Goal: Task Accomplishment & Management: Manage account settings

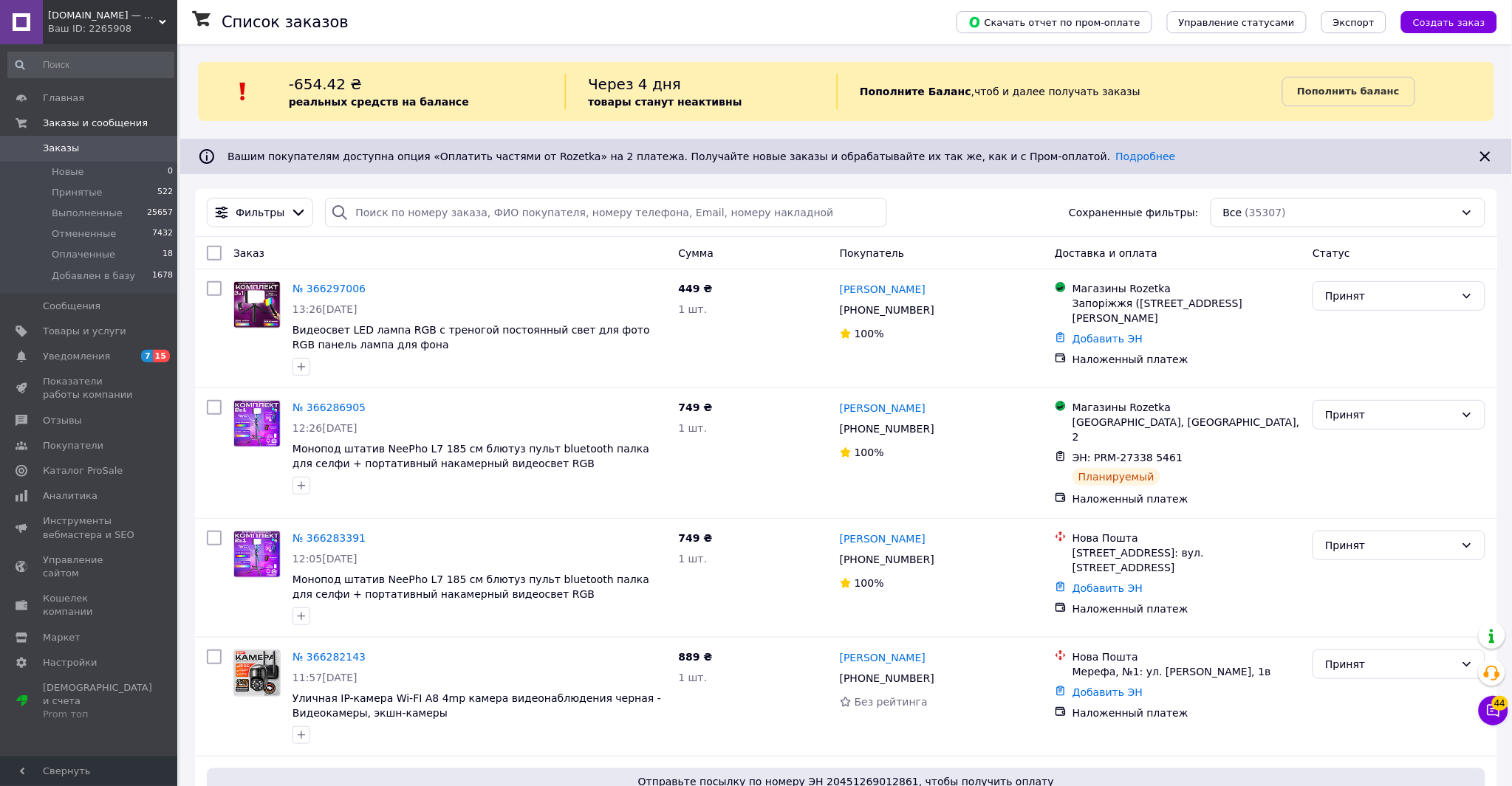
click at [102, 13] on span "[DOMAIN_NAME] — интернет-магазин полезных товаров" at bounding box center [103, 15] width 111 height 14
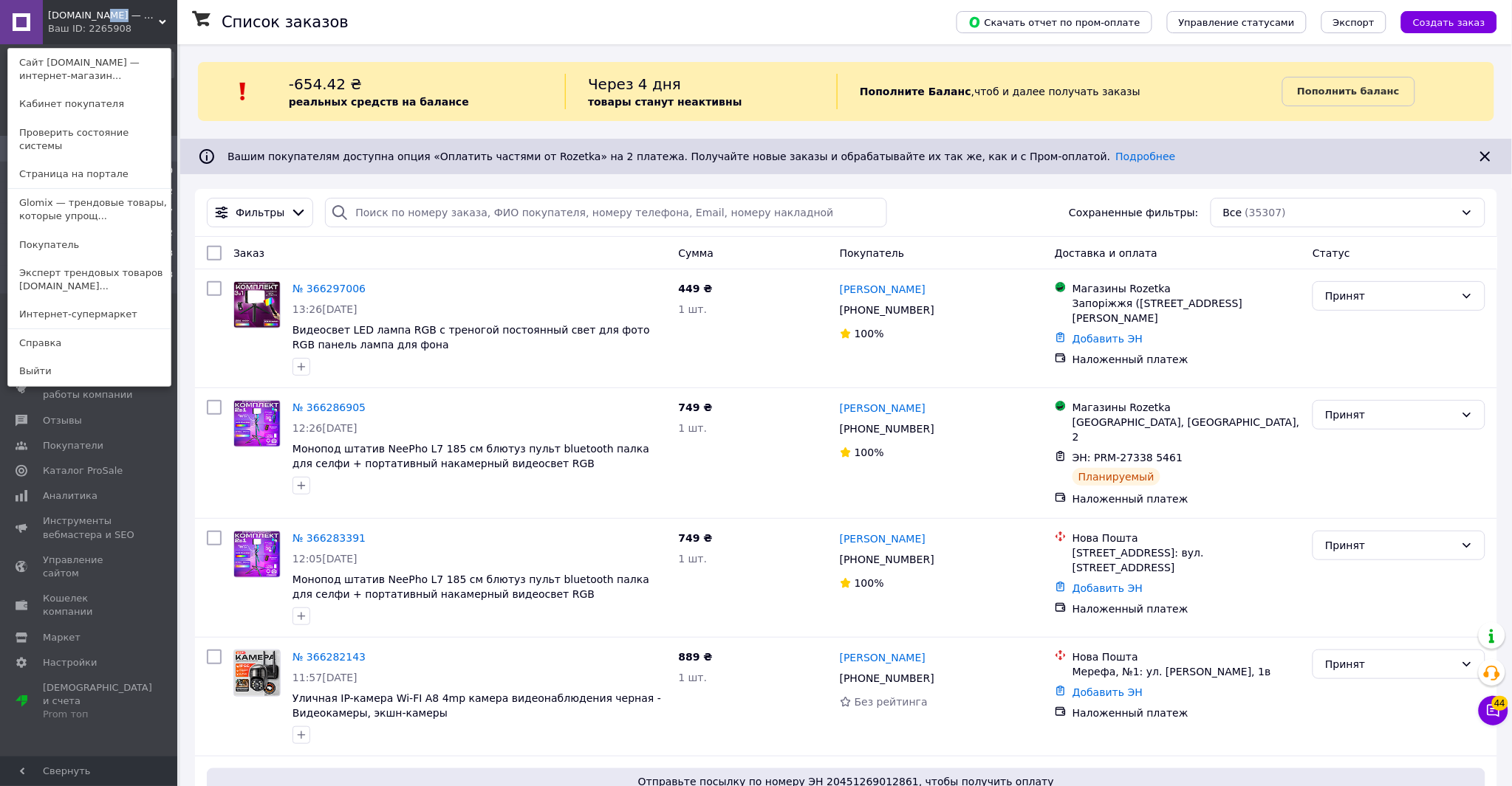
click at [102, 13] on span "[DOMAIN_NAME] — интернет-магазин полезных товаров" at bounding box center [103, 15] width 111 height 14
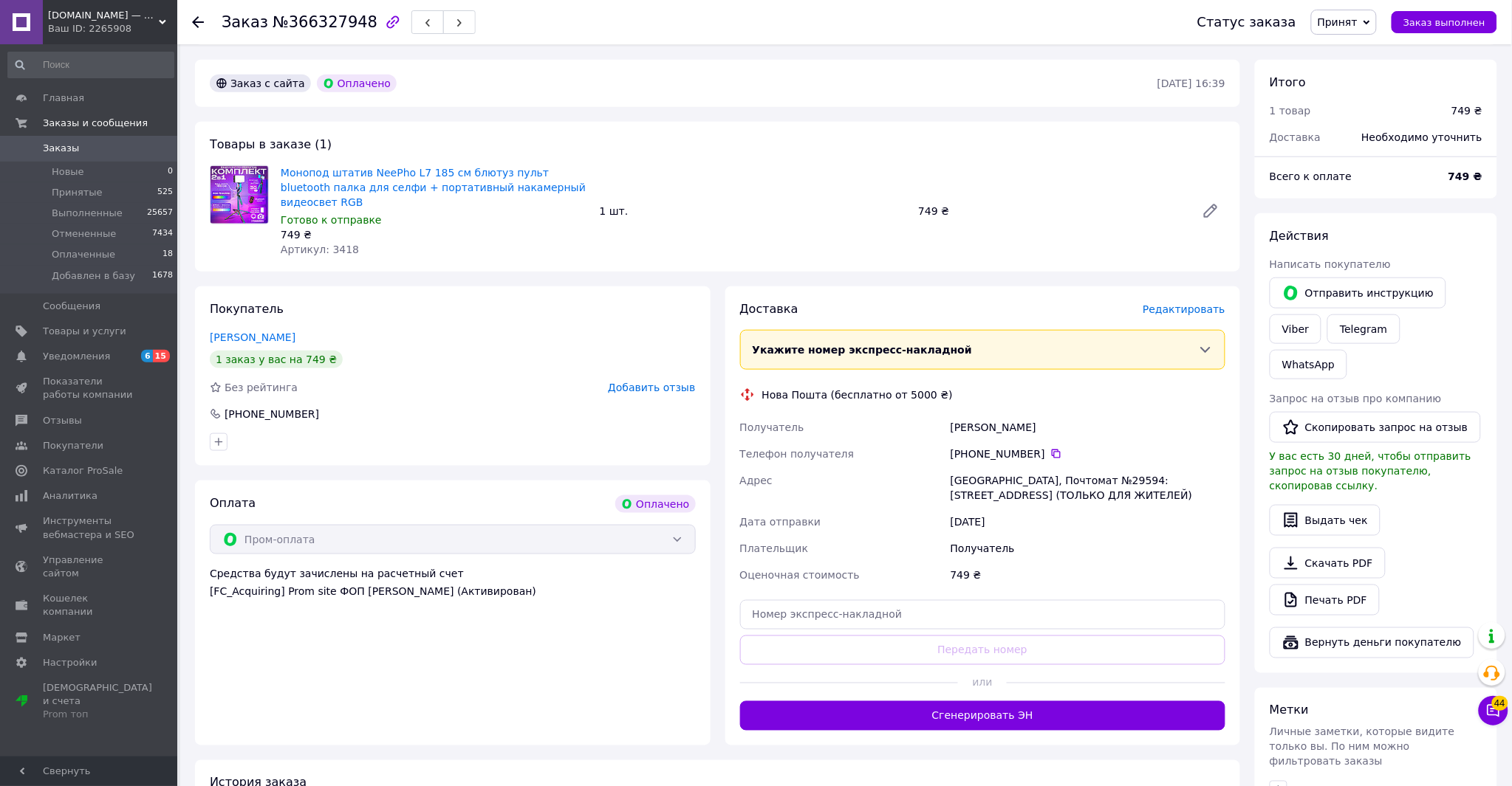
scroll to position [539, 0]
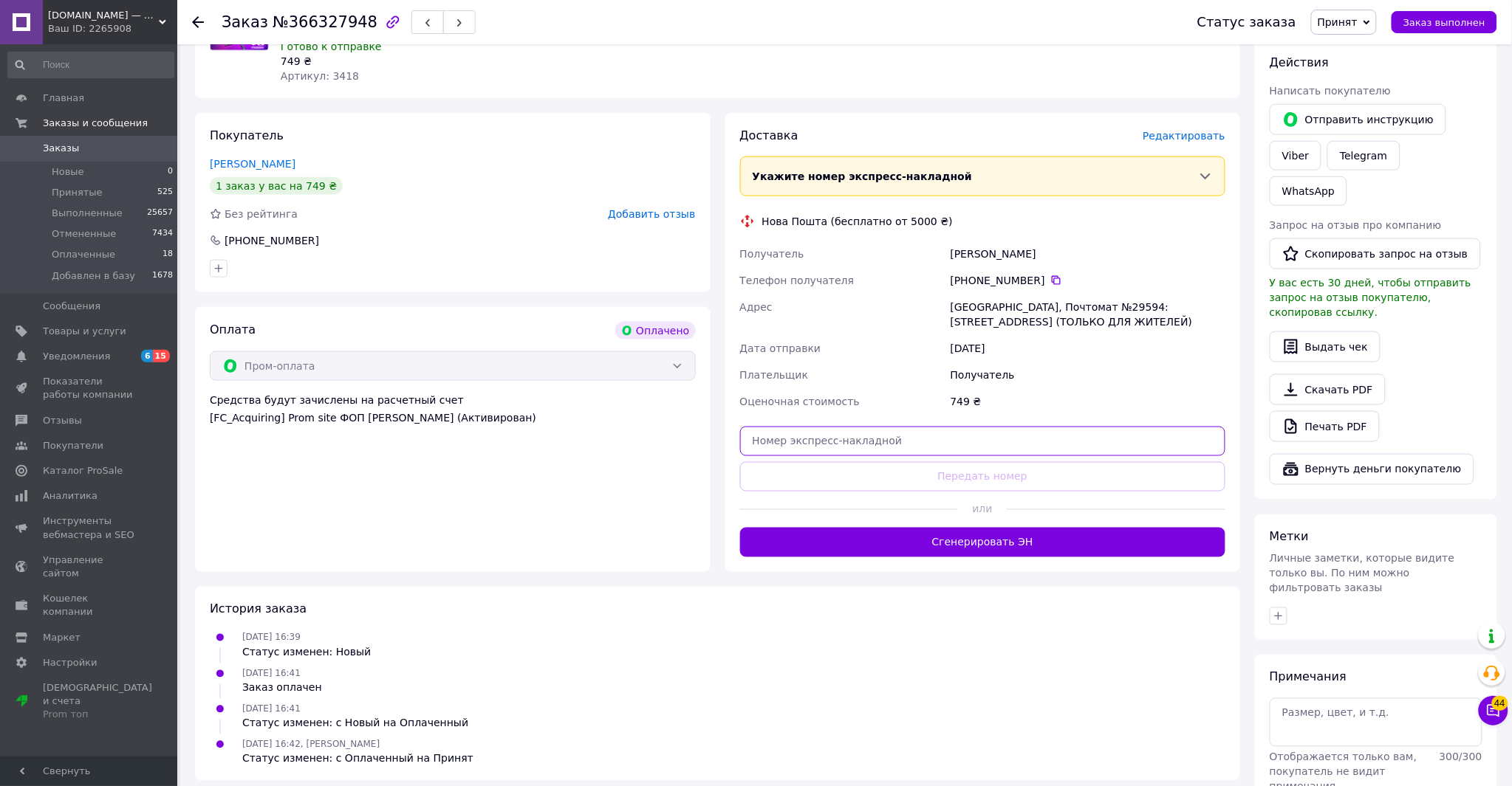
click at [865, 427] on input "text" at bounding box center [983, 441] width 486 height 30
paste input "20451269181238"
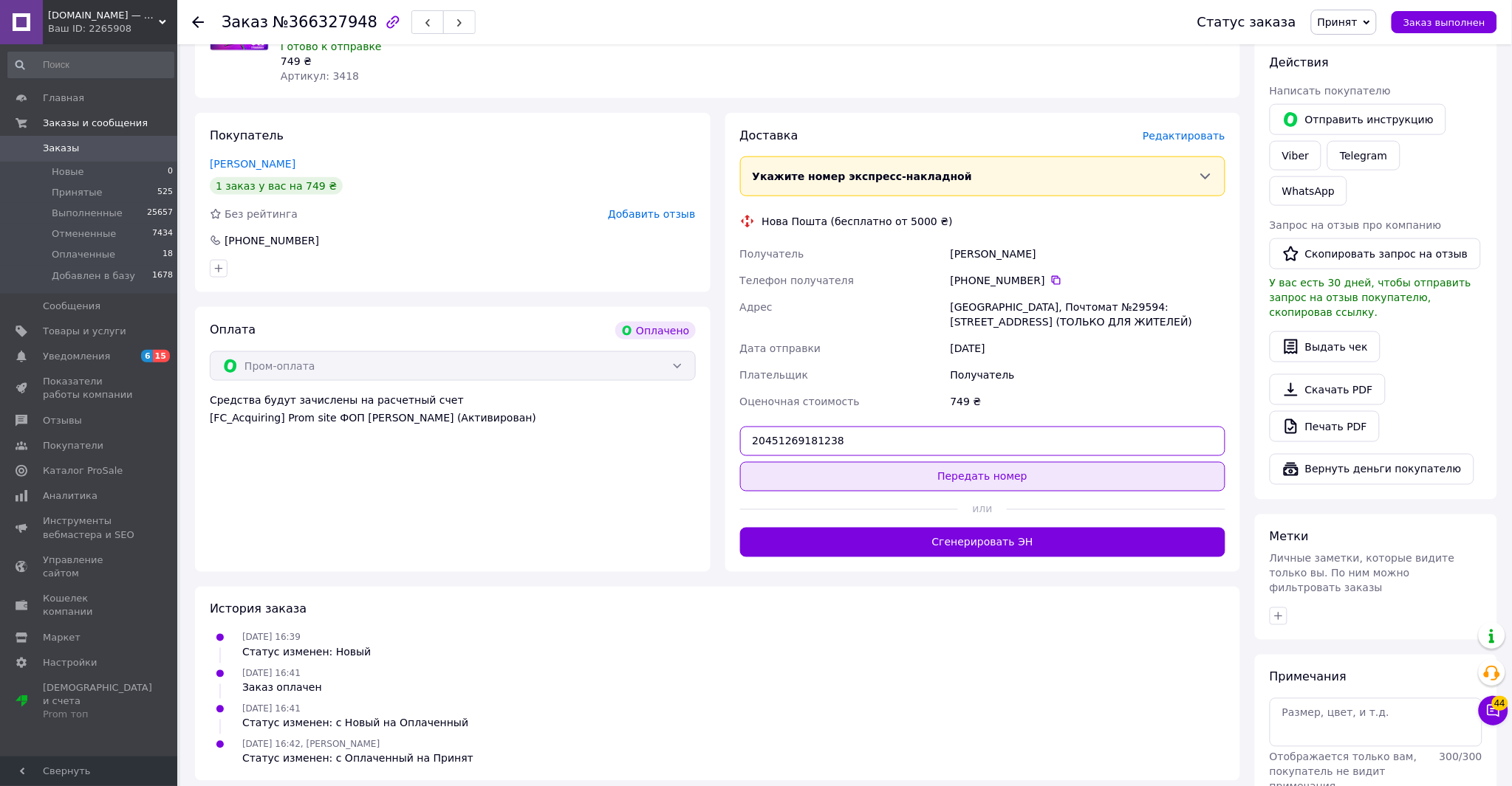
type input "20451269181238"
click at [787, 462] on button "Передать номер" at bounding box center [983, 477] width 486 height 30
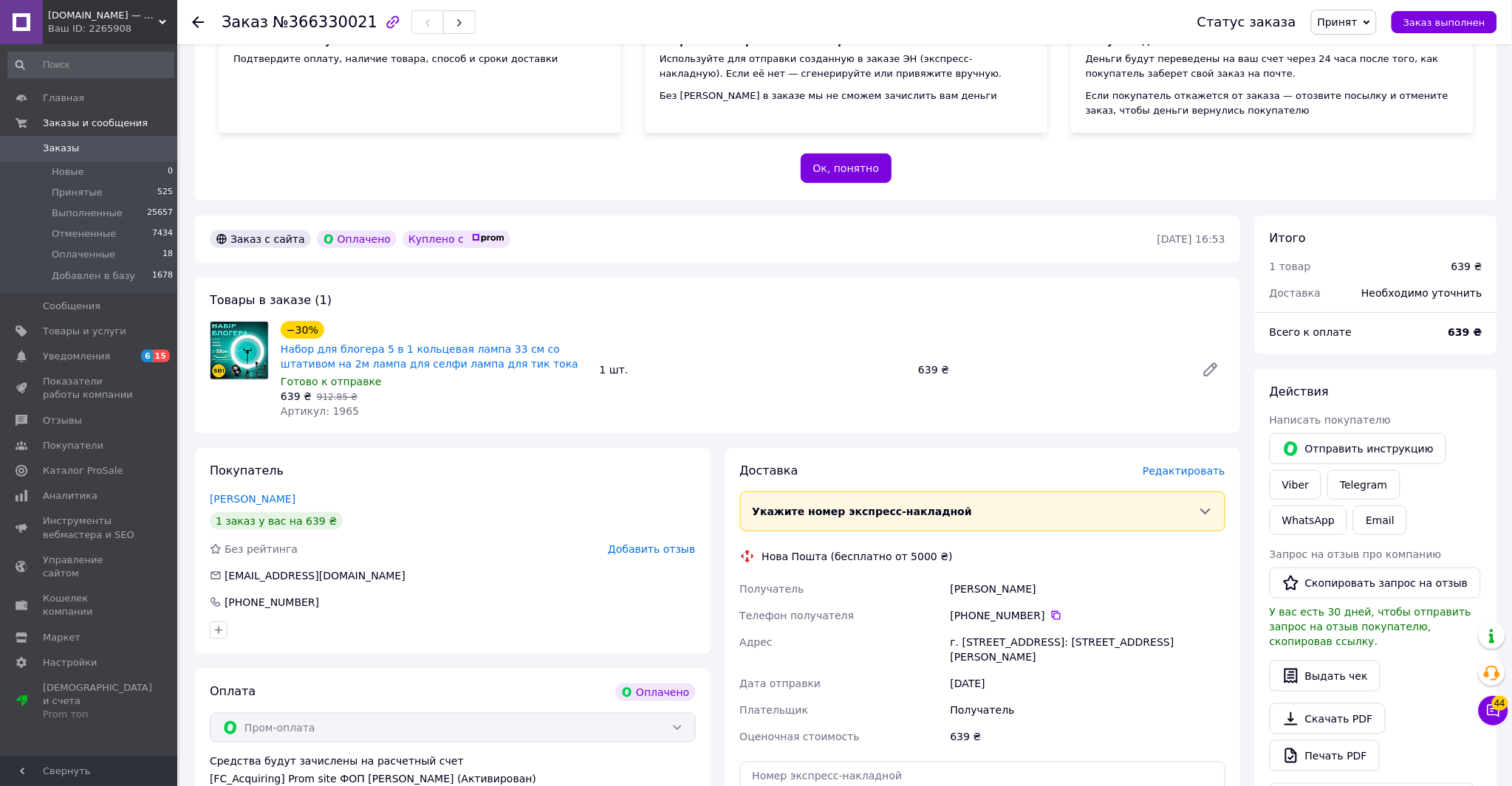
scroll to position [574, 0]
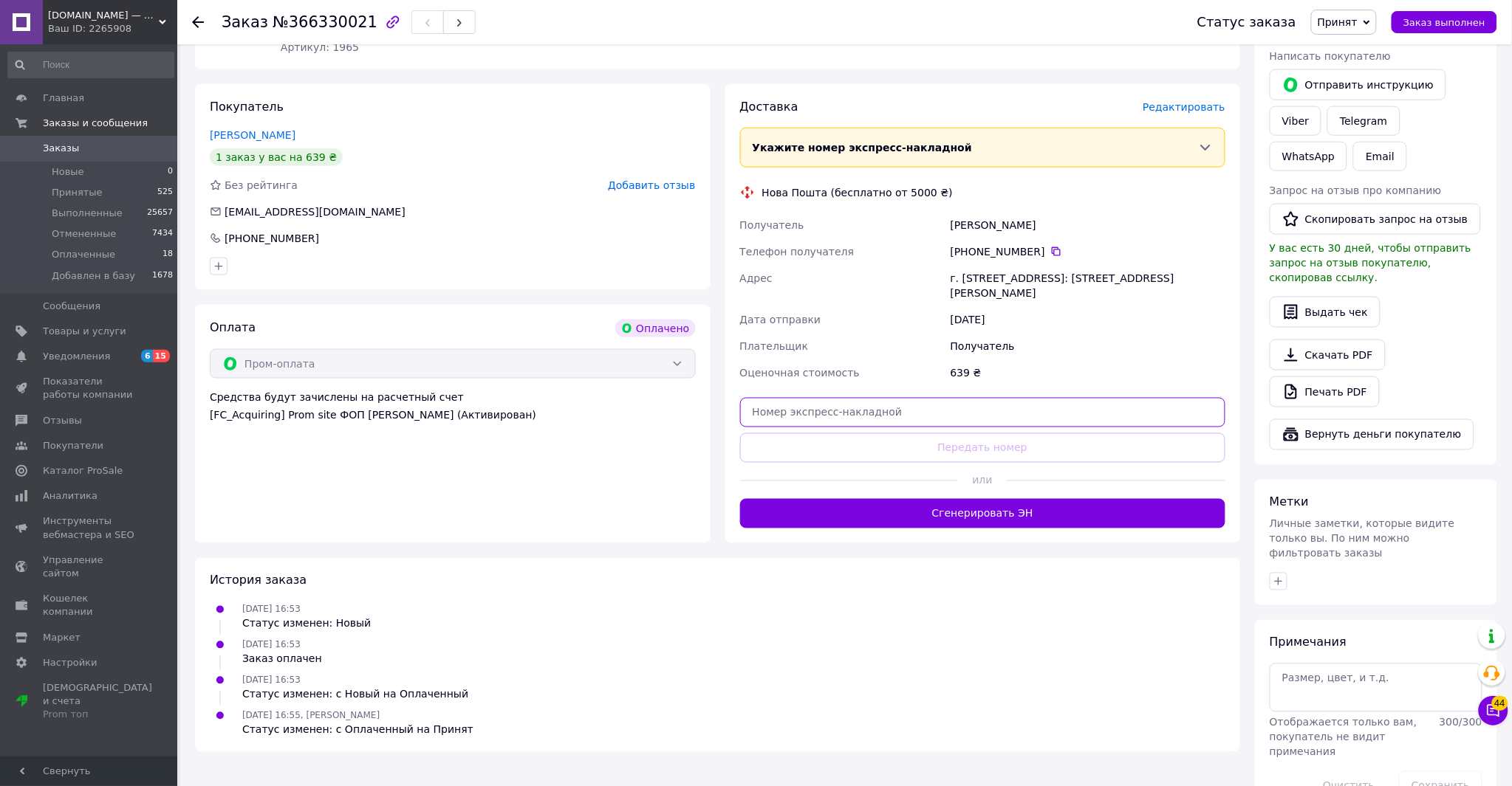
click at [846, 400] on input "text" at bounding box center [983, 412] width 486 height 30
paste input "20451269181905"
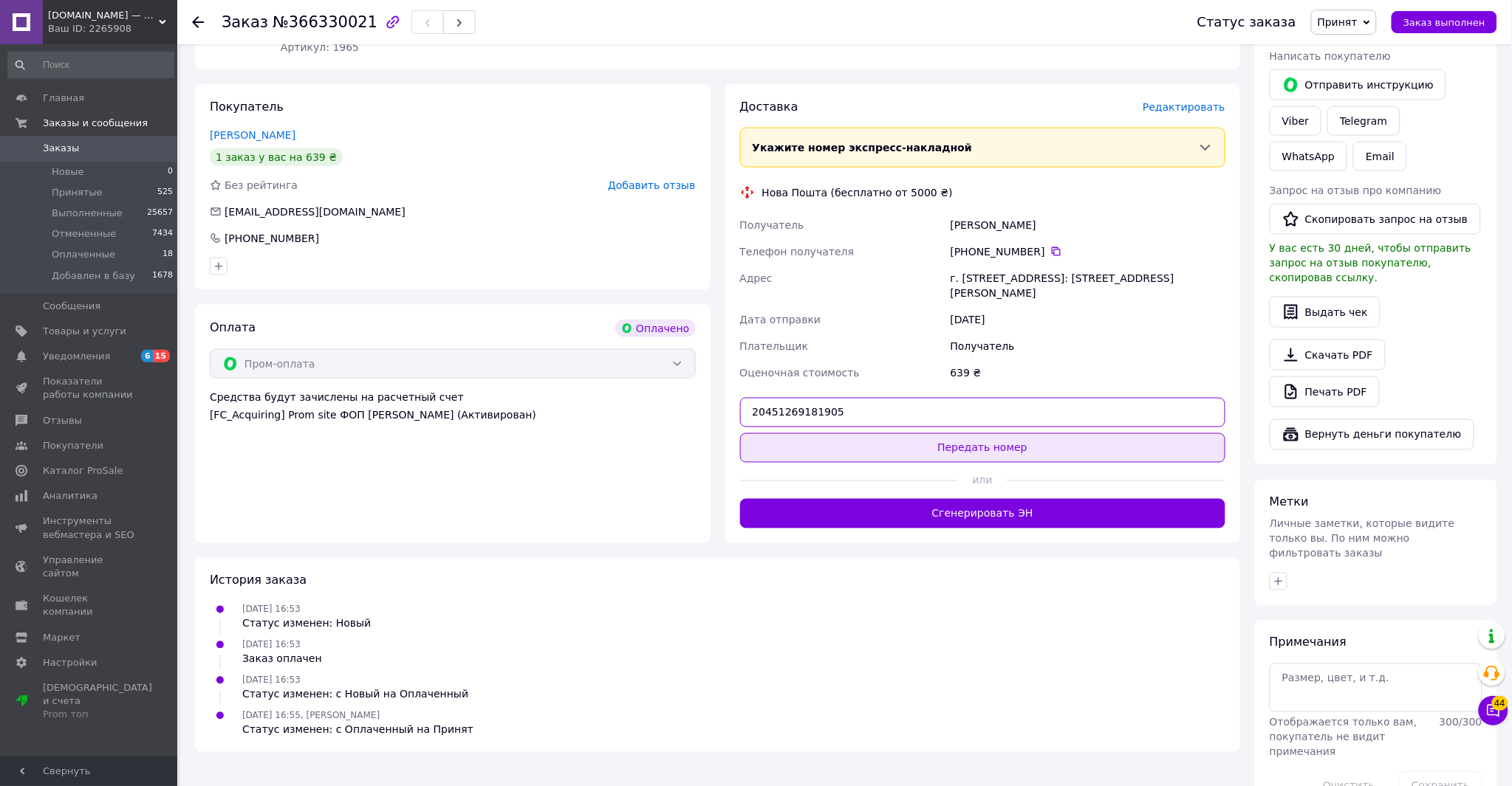
type input "20451269181905"
click at [803, 440] on button "Передать номер" at bounding box center [983, 448] width 486 height 30
